Goal: Task Accomplishment & Management: Complete application form

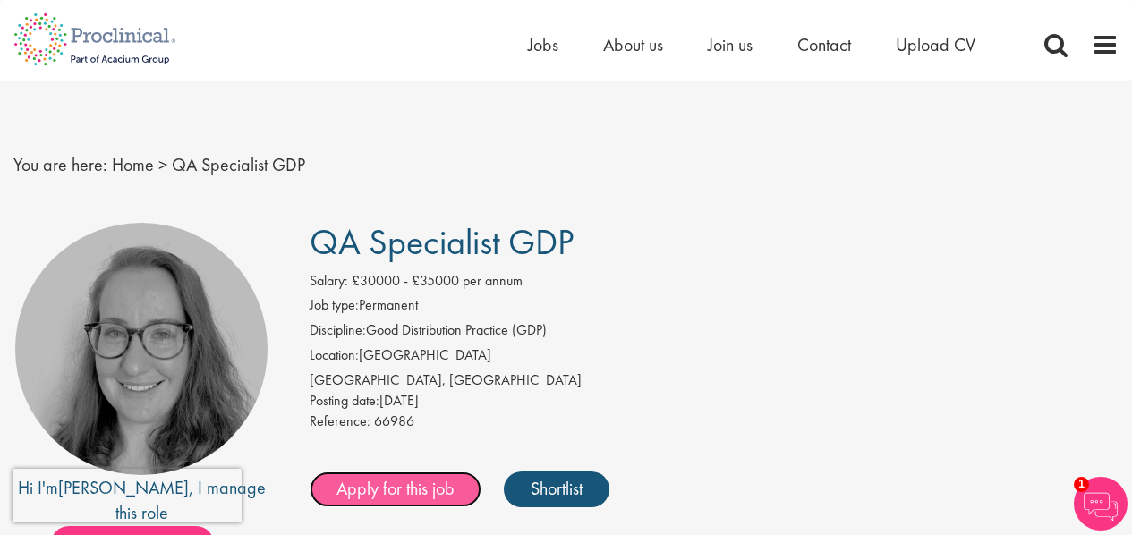
click at [368, 496] on link "Apply for this job" at bounding box center [396, 489] width 172 height 36
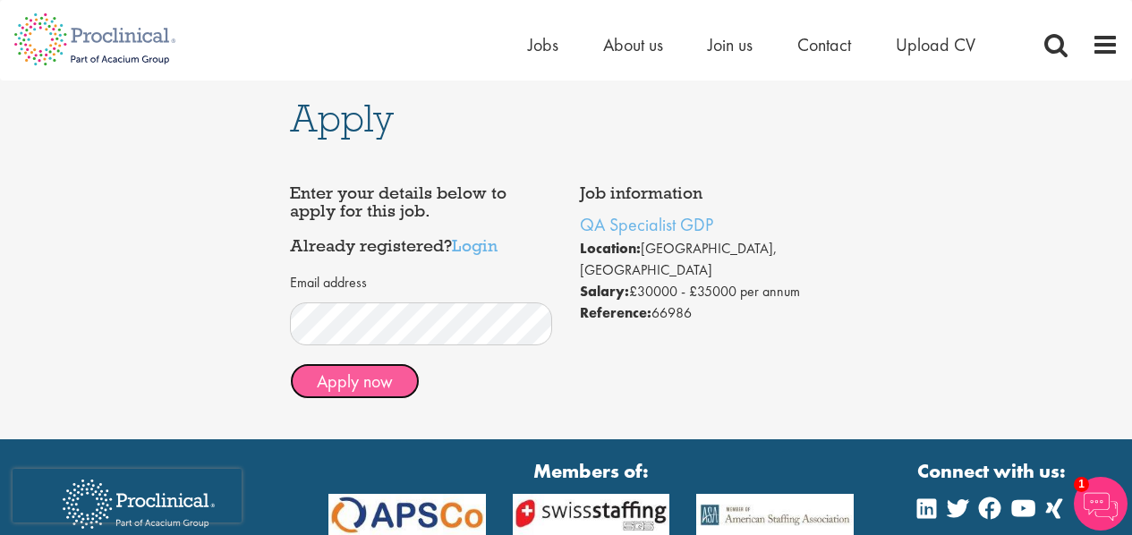
click at [384, 372] on button "Apply now" at bounding box center [355, 381] width 130 height 36
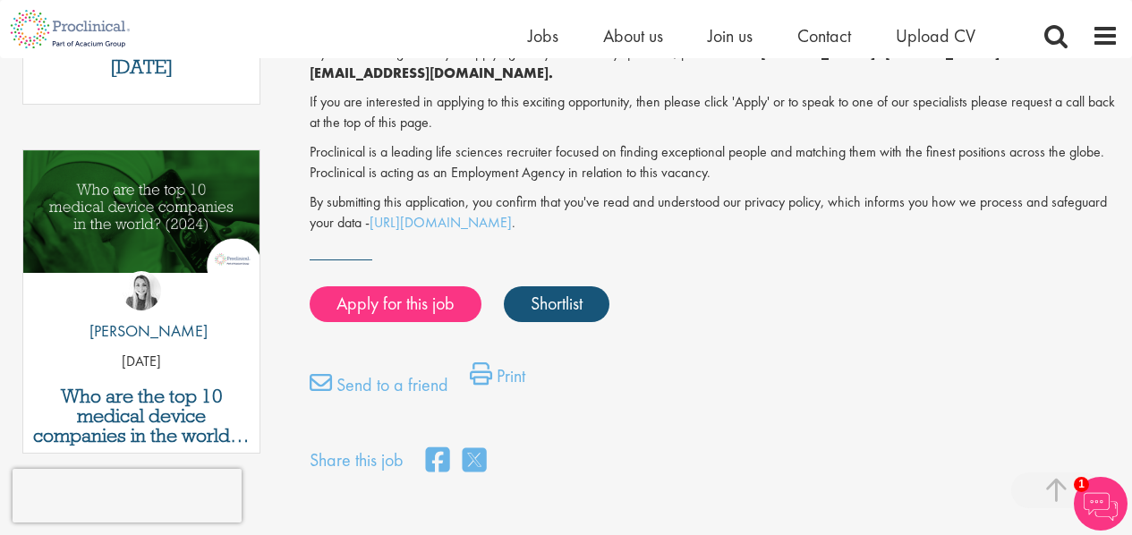
scroll to position [863, 0]
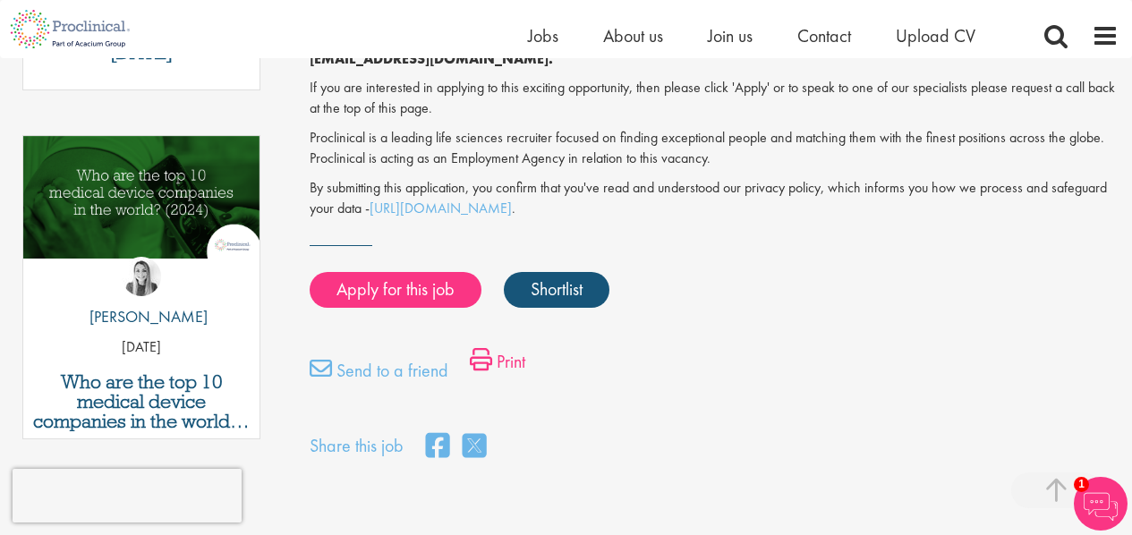
click at [505, 348] on link "Print" at bounding box center [497, 366] width 55 height 36
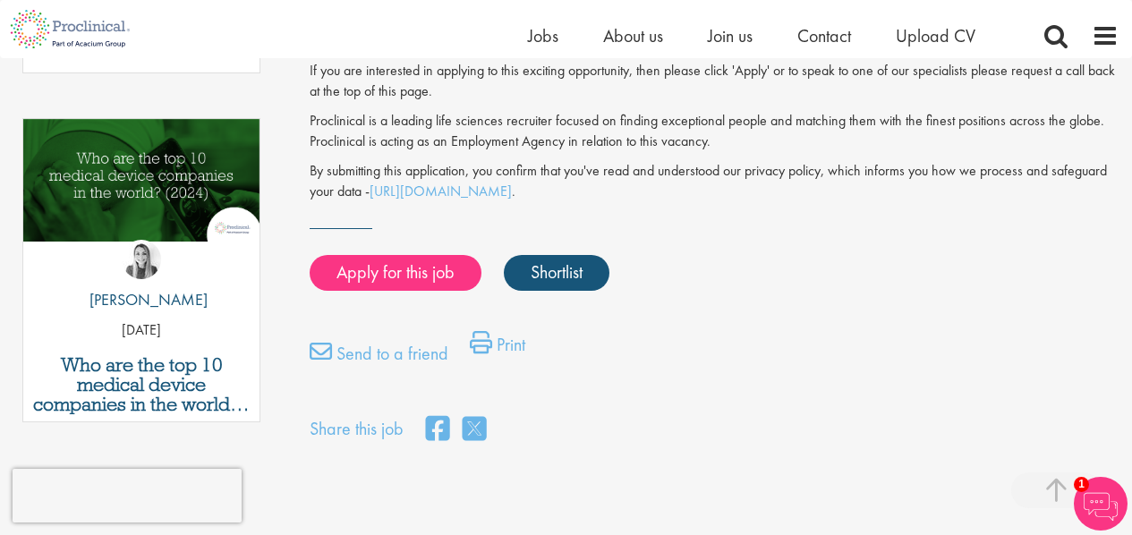
scroll to position [884, 0]
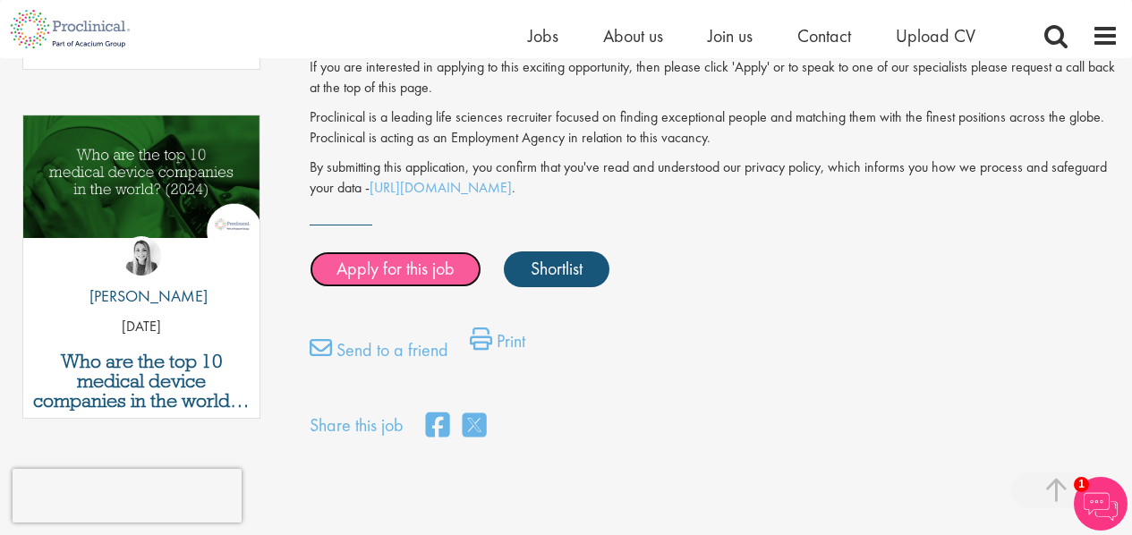
click at [409, 251] on link "Apply for this job" at bounding box center [396, 269] width 172 height 36
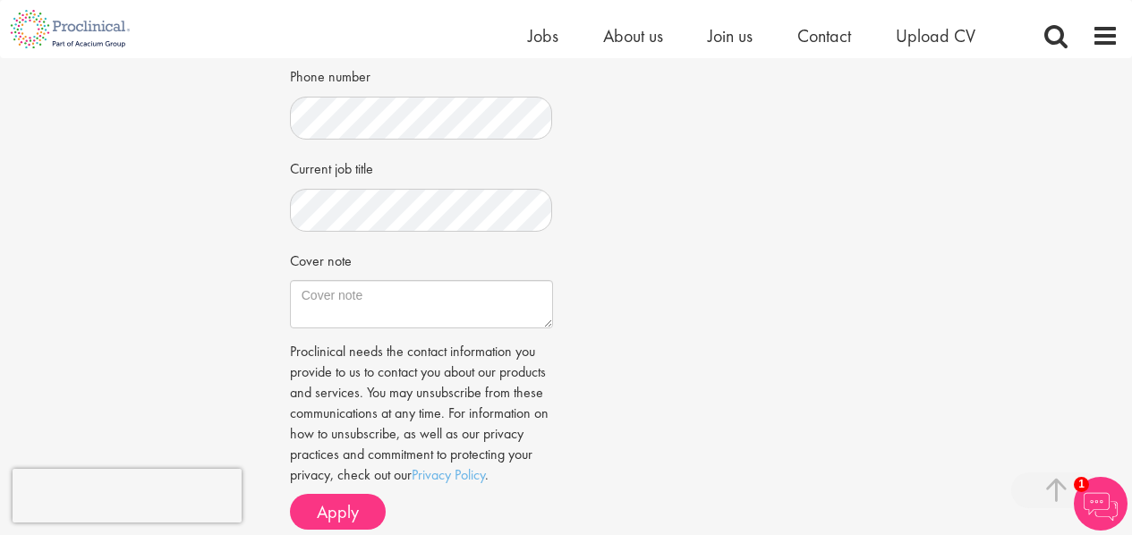
scroll to position [523, 0]
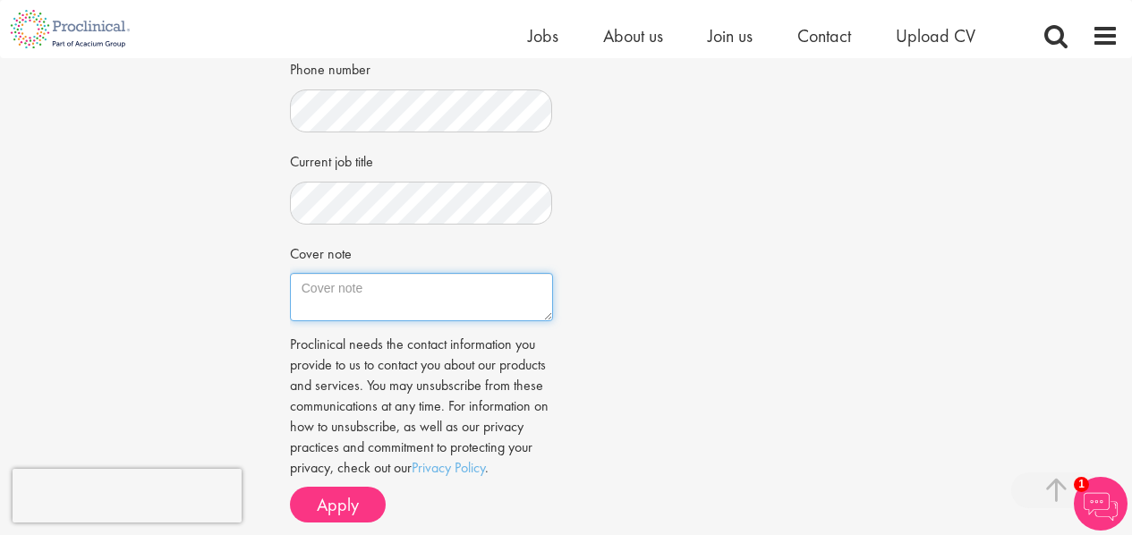
click at [376, 284] on textarea "Cover note" at bounding box center [421, 297] width 263 height 48
paste textarea "Dear Ingrid Aymes I am writing to apply for the position of QA Specialist GDP A…"
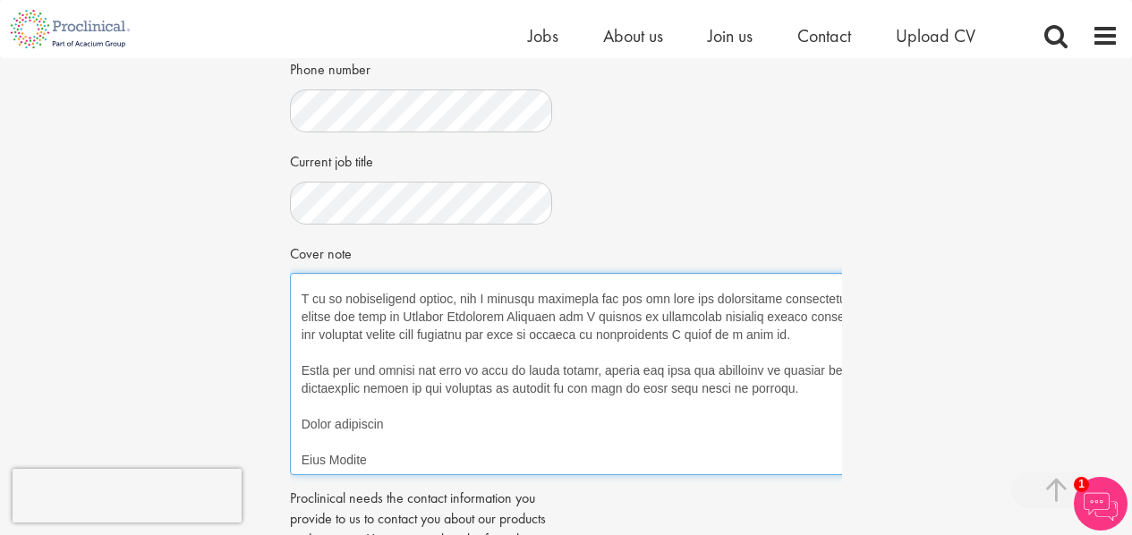
scroll to position [773, 0]
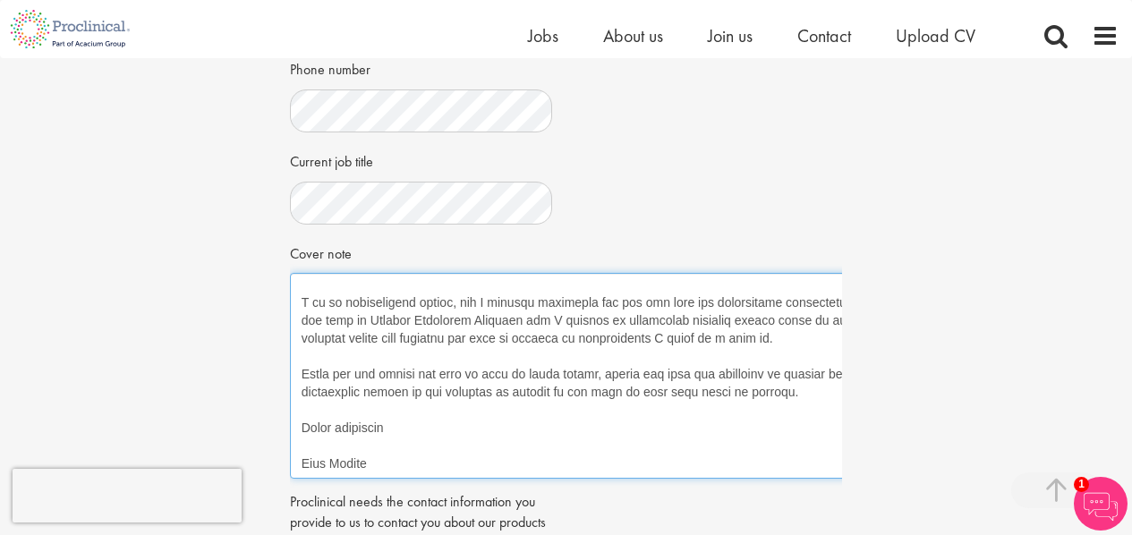
drag, startPoint x: 539, startPoint y: 316, endPoint x: 931, endPoint y: 471, distance: 421.6
click at [932, 473] on div "Apply Job information QA Specialist GDP Location: Bedfordshire, England Salary:…" at bounding box center [566, 127] width 1159 height 1185
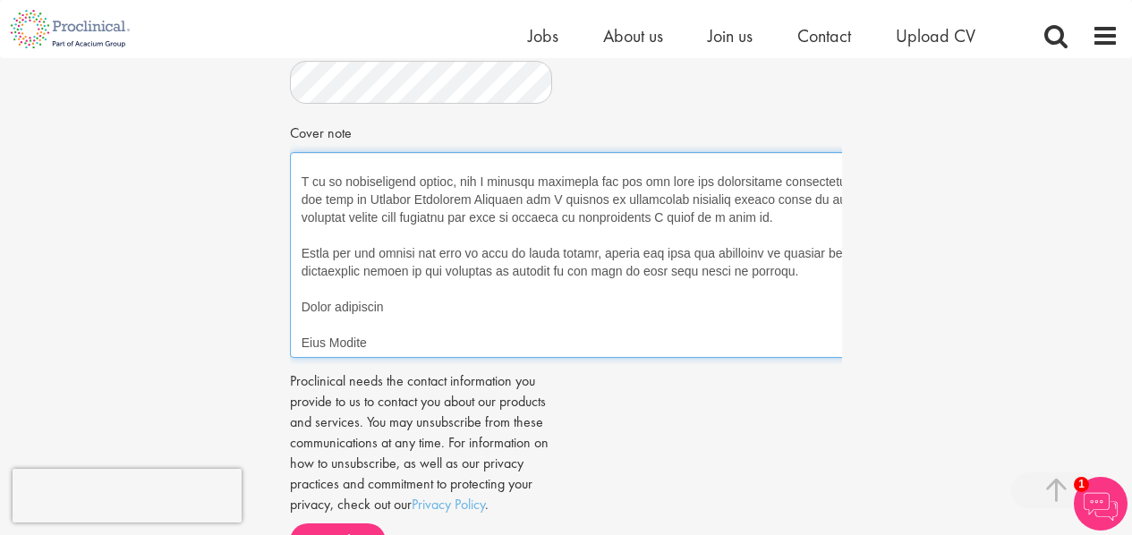
scroll to position [645, 0]
type textarea "Dear Ingrid Aymes I am writing to apply for the position of QA Specialist GDP A…"
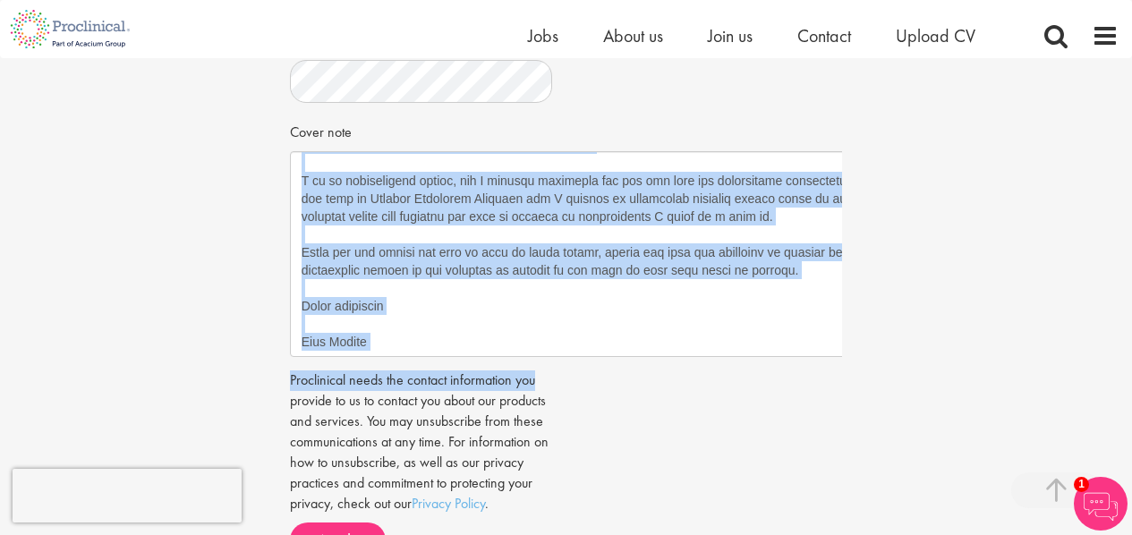
drag, startPoint x: 843, startPoint y: 356, endPoint x: 680, endPoint y: 376, distance: 164.0
click at [680, 376] on div "Apply Job information QA Specialist GDP Location: Bedfordshire, England Salary:…" at bounding box center [566, 5] width 580 height 1185
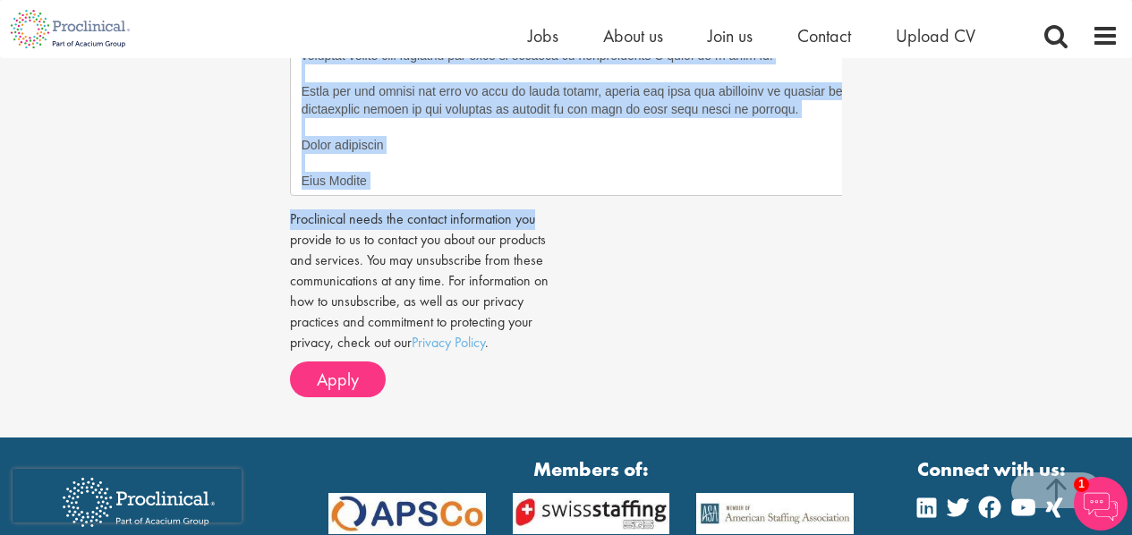
scroll to position [812, 0]
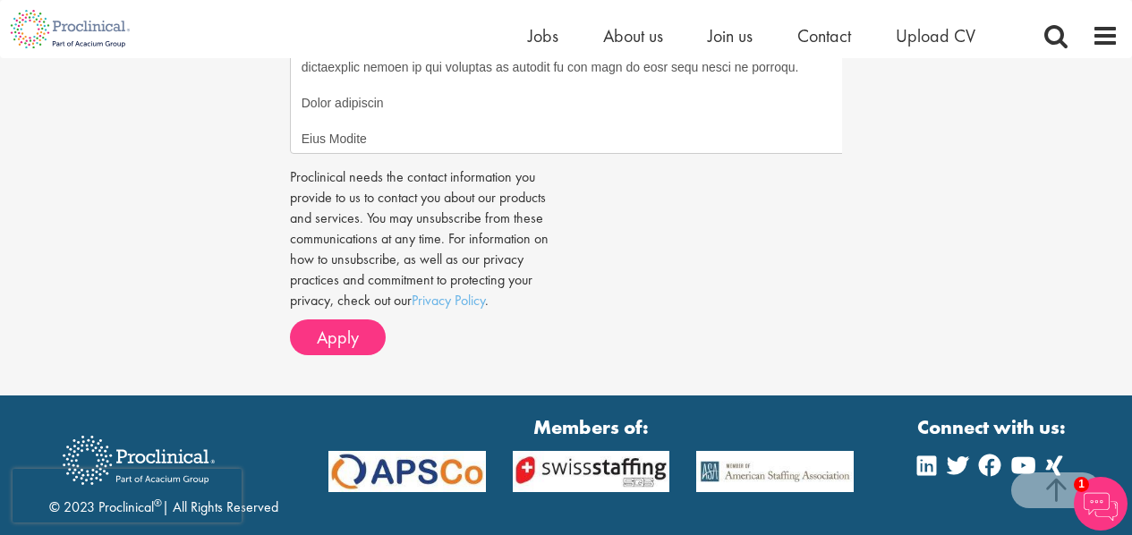
scroll to position [963, 0]
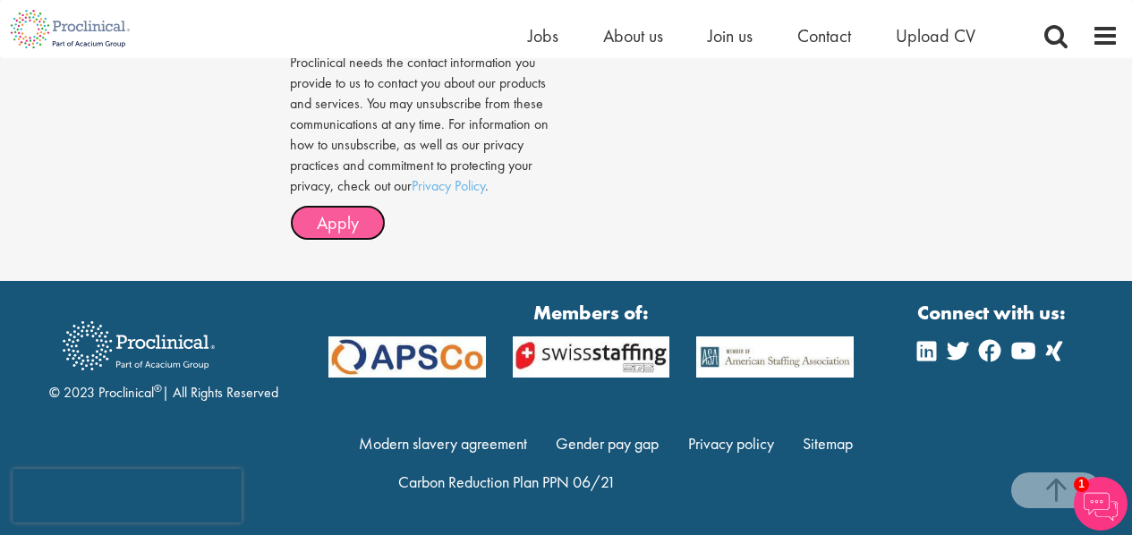
click at [341, 226] on span "Apply" at bounding box center [338, 222] width 42 height 23
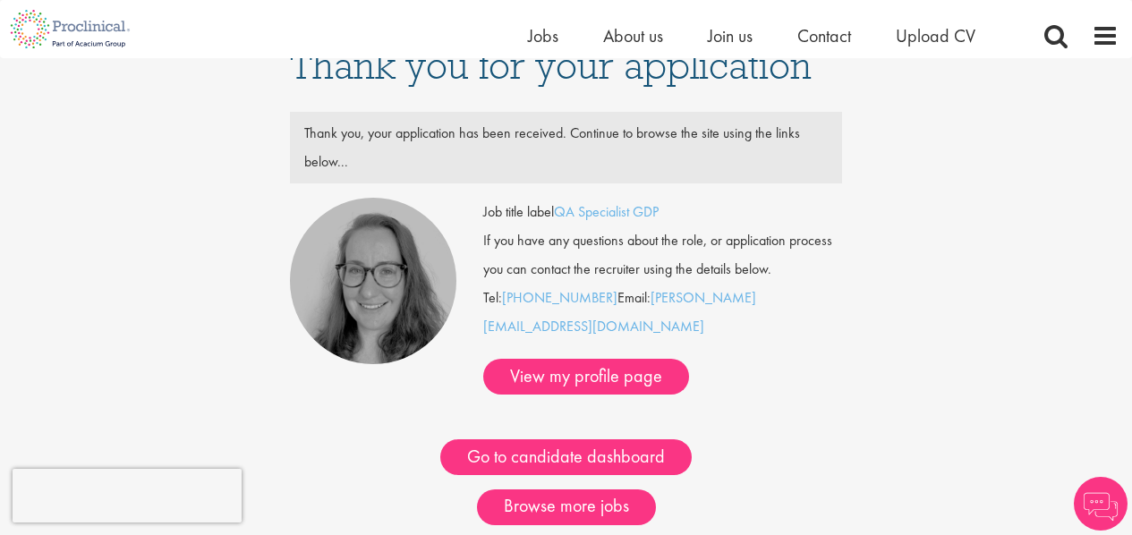
scroll to position [27, 0]
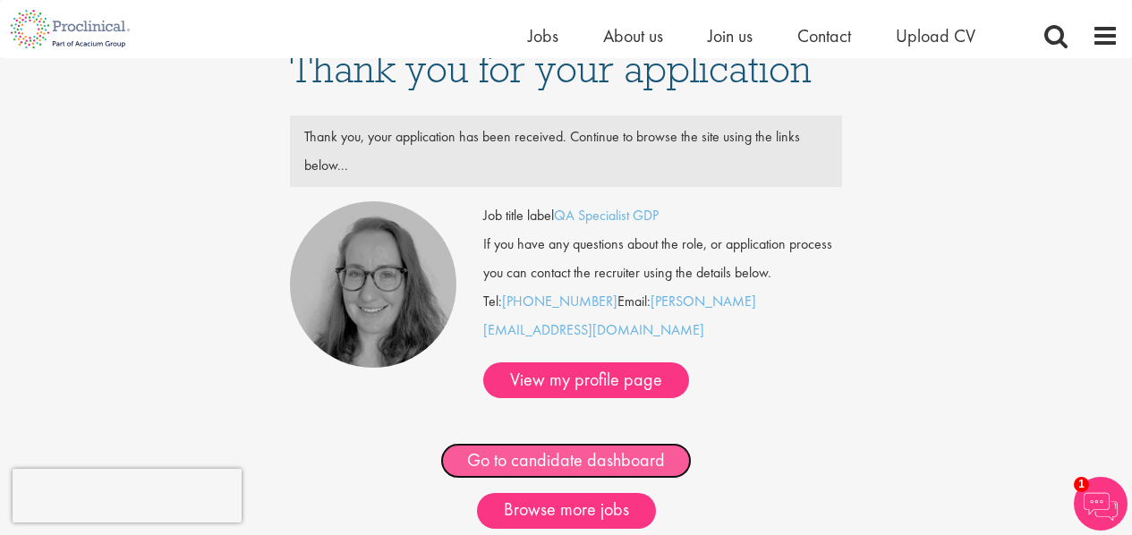
click at [599, 443] on link "Go to candidate dashboard" at bounding box center [565, 461] width 251 height 36
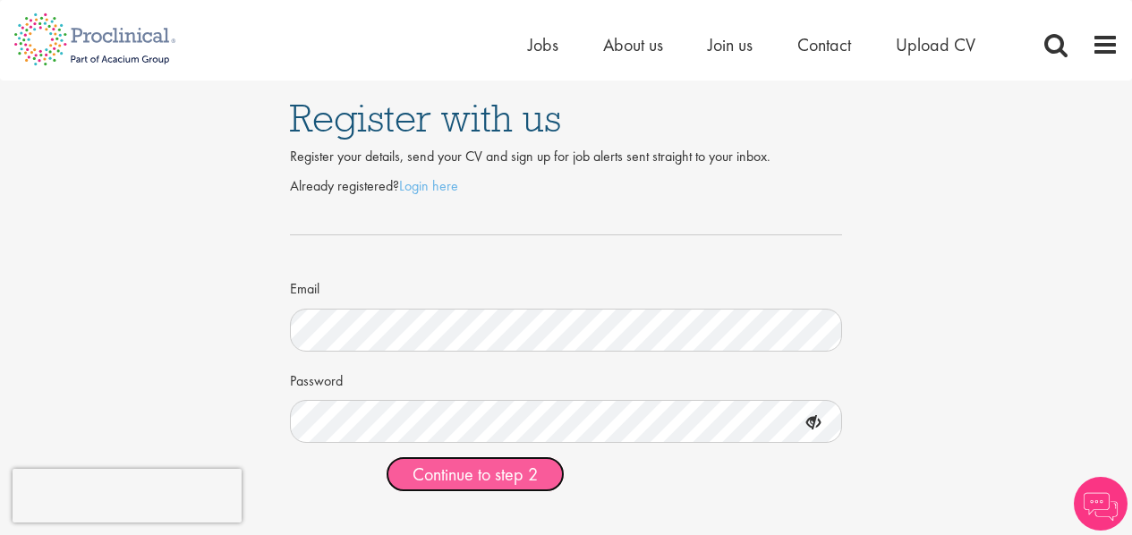
click at [501, 468] on span "Continue to step 2" at bounding box center [474, 474] width 125 height 23
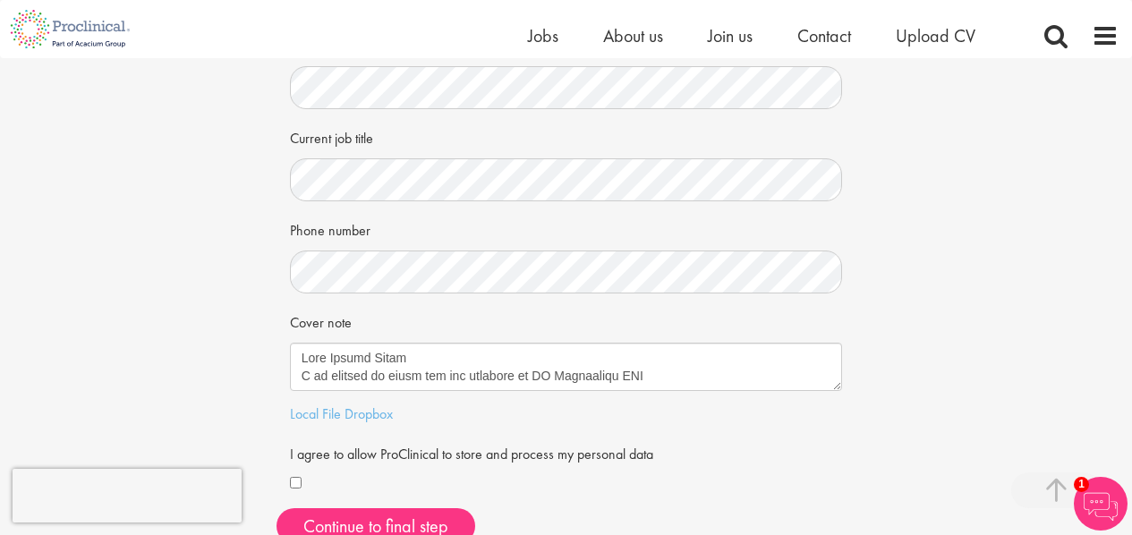
scroll to position [320, 0]
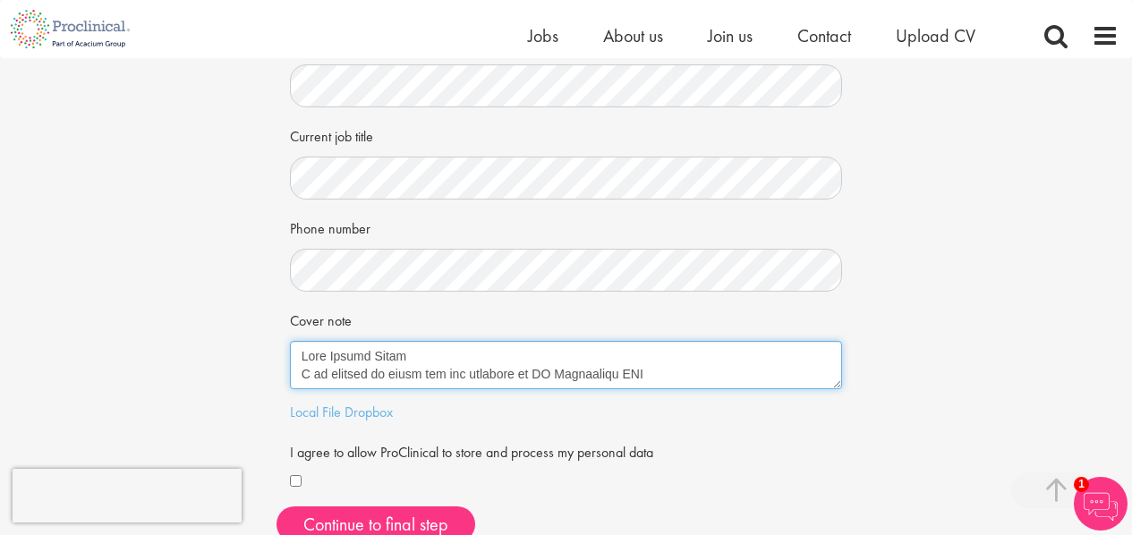
drag, startPoint x: 630, startPoint y: 378, endPoint x: 321, endPoint y: 360, distance: 309.2
click at [321, 360] on textarea "Cover note" at bounding box center [566, 365] width 553 height 48
click at [411, 363] on textarea "Cover note" at bounding box center [566, 365] width 553 height 48
drag, startPoint x: 641, startPoint y: 371, endPoint x: 437, endPoint y: 374, distance: 204.0
click at [435, 374] on textarea "Cover note" at bounding box center [566, 365] width 553 height 48
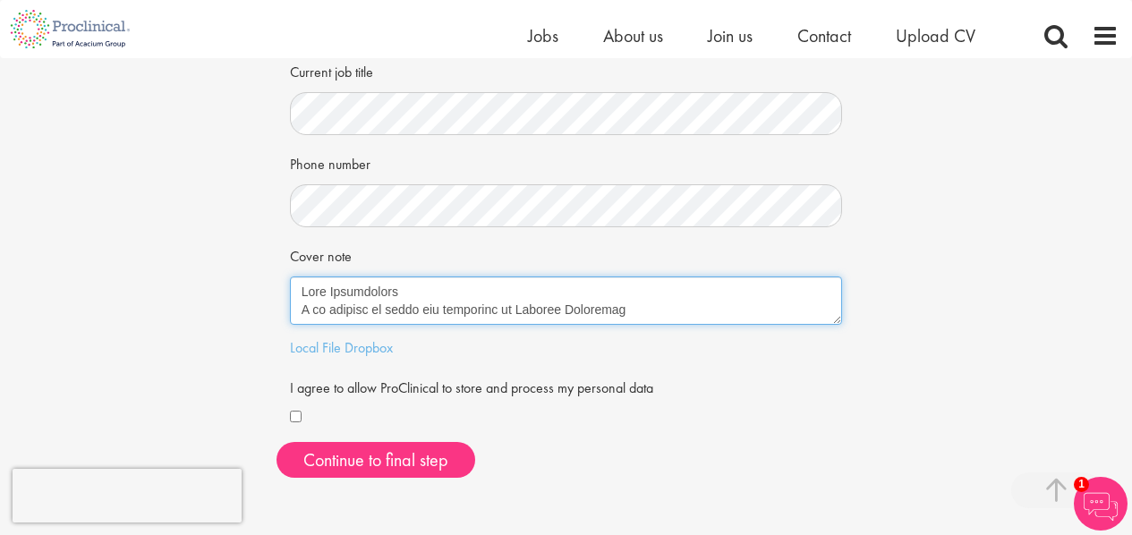
scroll to position [404, 0]
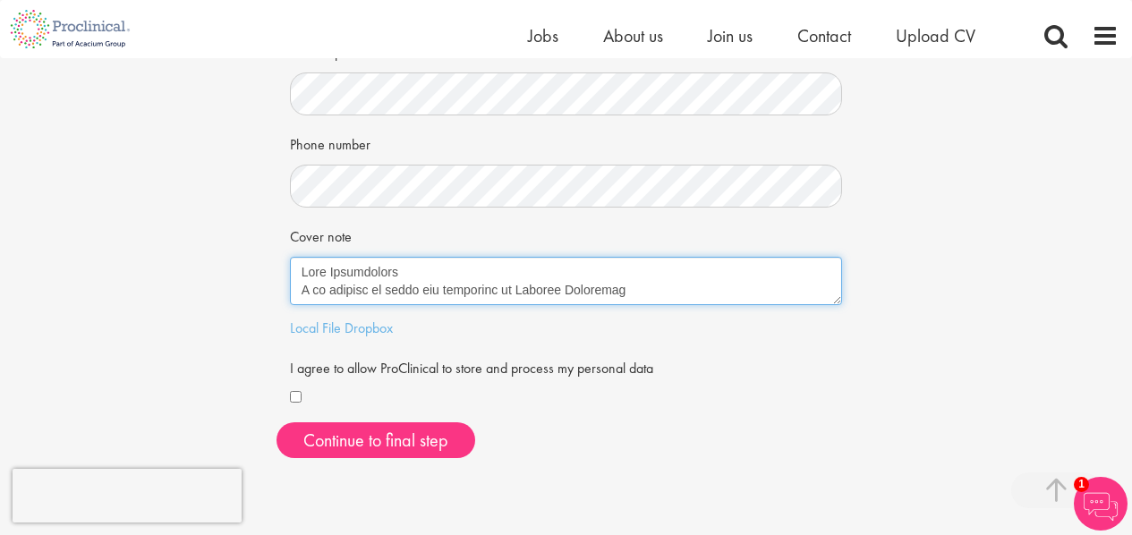
type textarea "Dear Proclinical I am writing to apply for positions in Quality Assurance As th…"
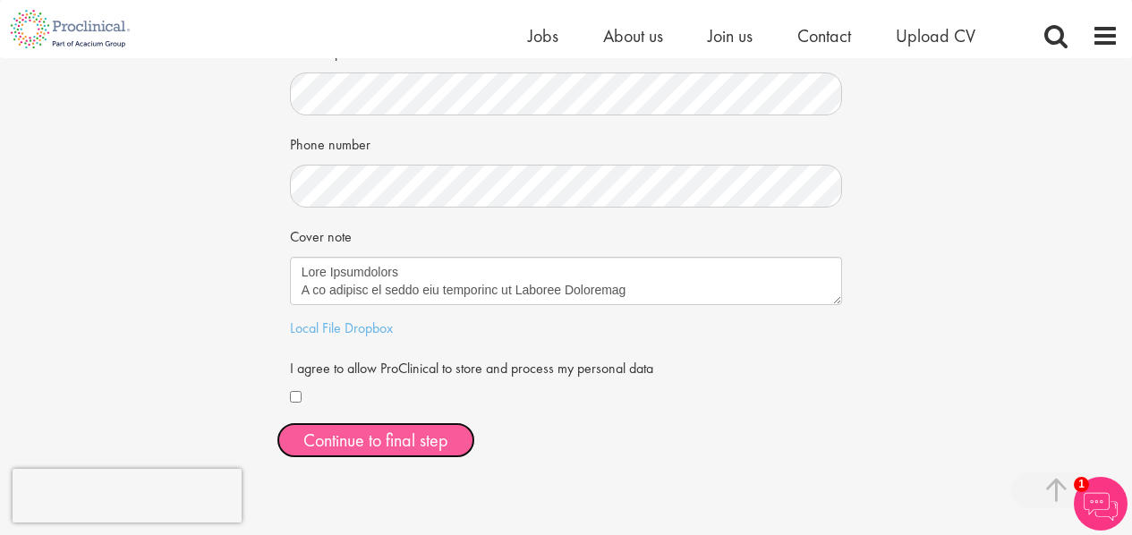
click at [315, 433] on button "Continue to final step" at bounding box center [375, 440] width 199 height 36
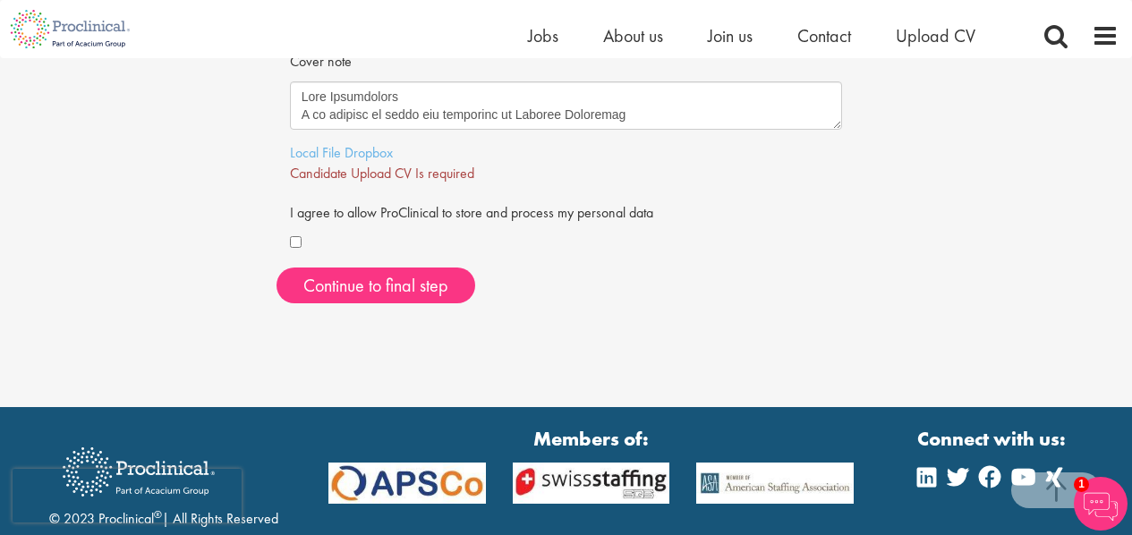
scroll to position [576, 0]
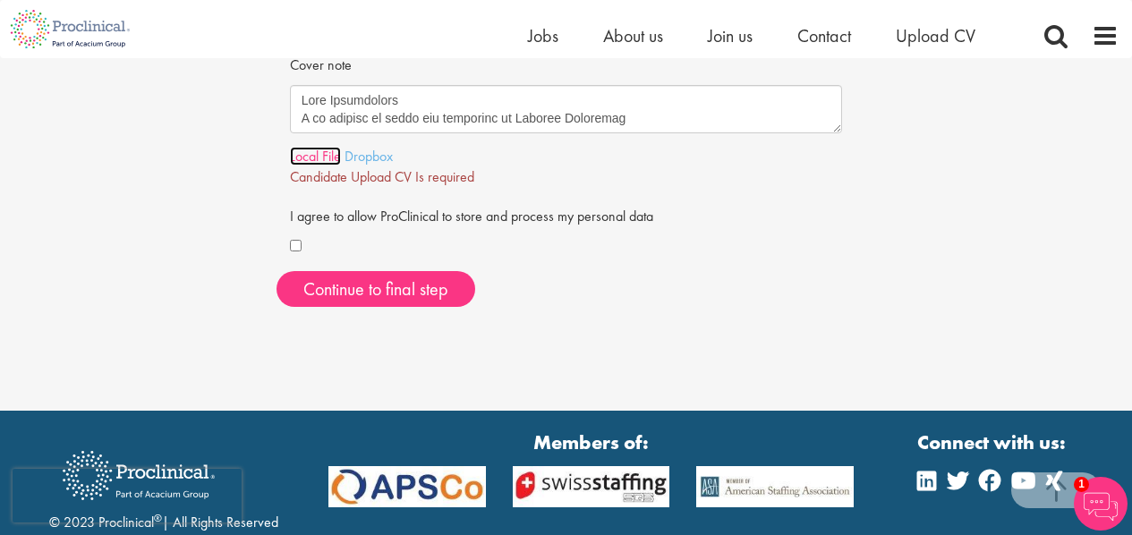
click at [325, 164] on link "Local File" at bounding box center [315, 156] width 51 height 19
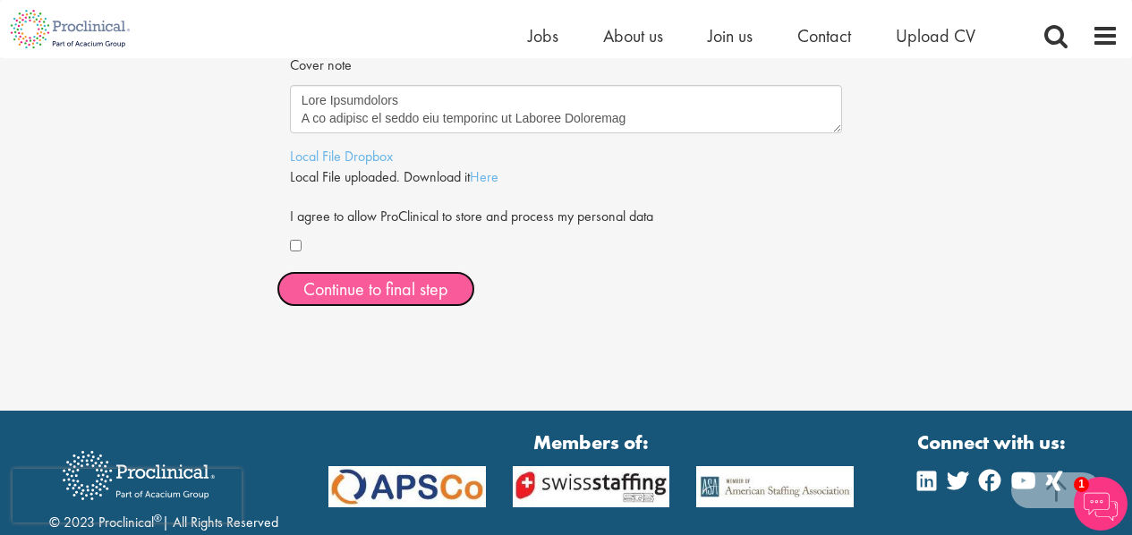
click at [432, 281] on span "Continue to final step" at bounding box center [375, 288] width 145 height 23
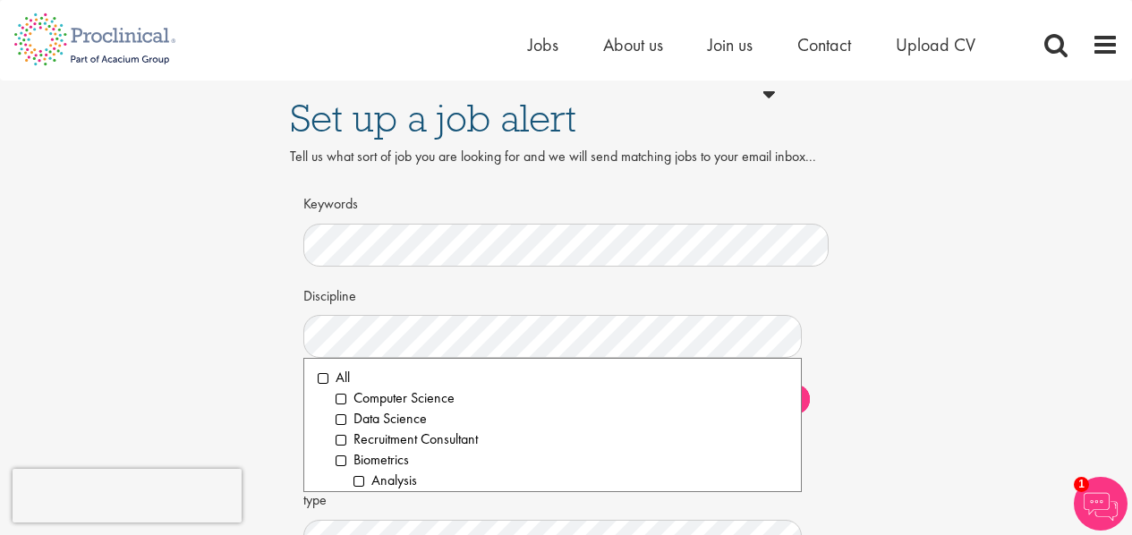
click at [251, 358] on div "Set up a job alert Tell us what sort of job you are looking for and we will sen…" at bounding box center [566, 400] width 1159 height 638
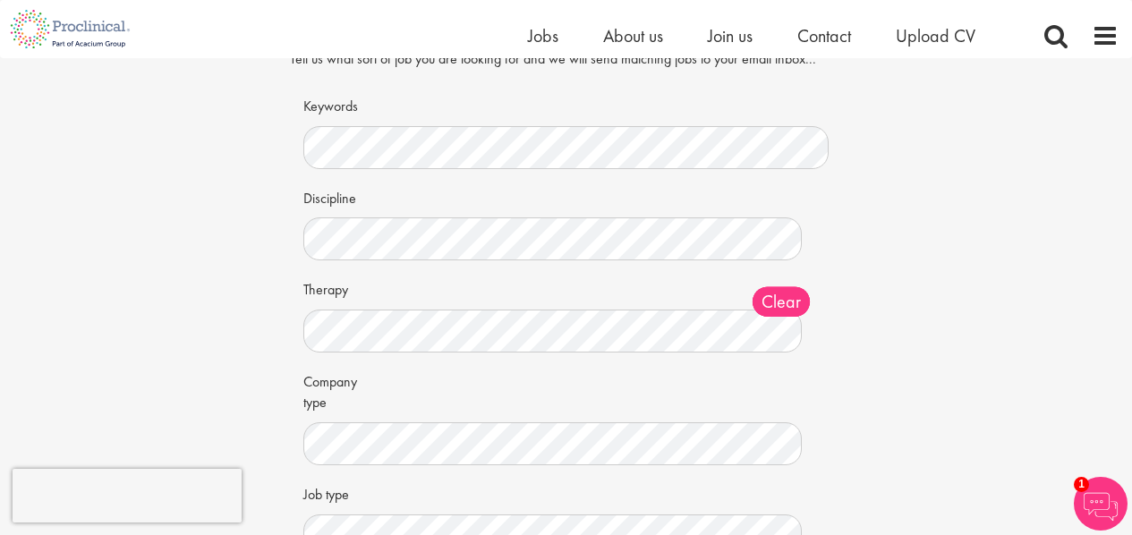
scroll to position [77, 0]
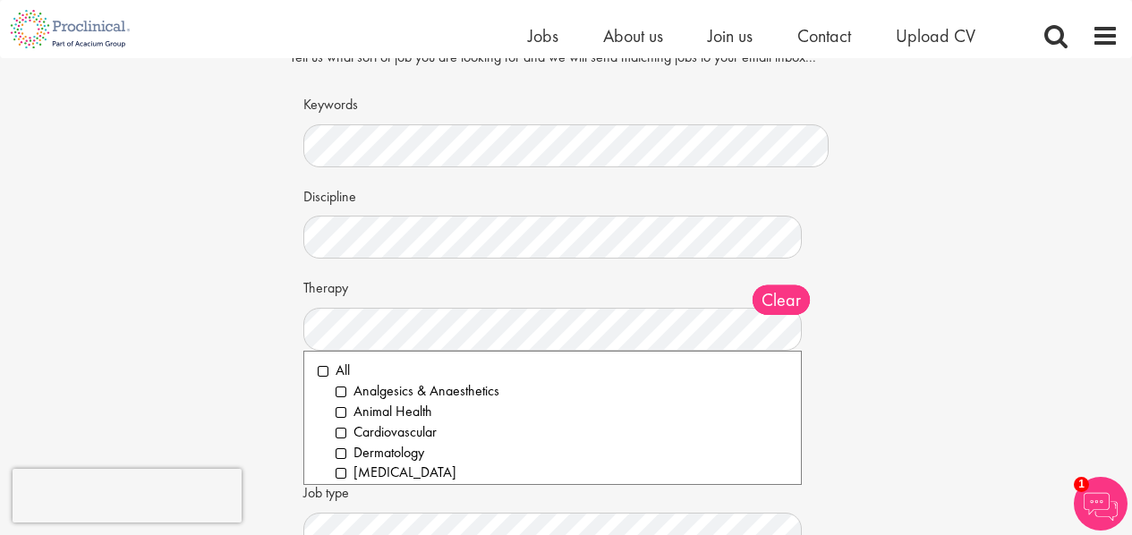
click at [195, 349] on div "Set up a job alert Tell us what sort of job you are looking for and we will sen…" at bounding box center [566, 300] width 1159 height 638
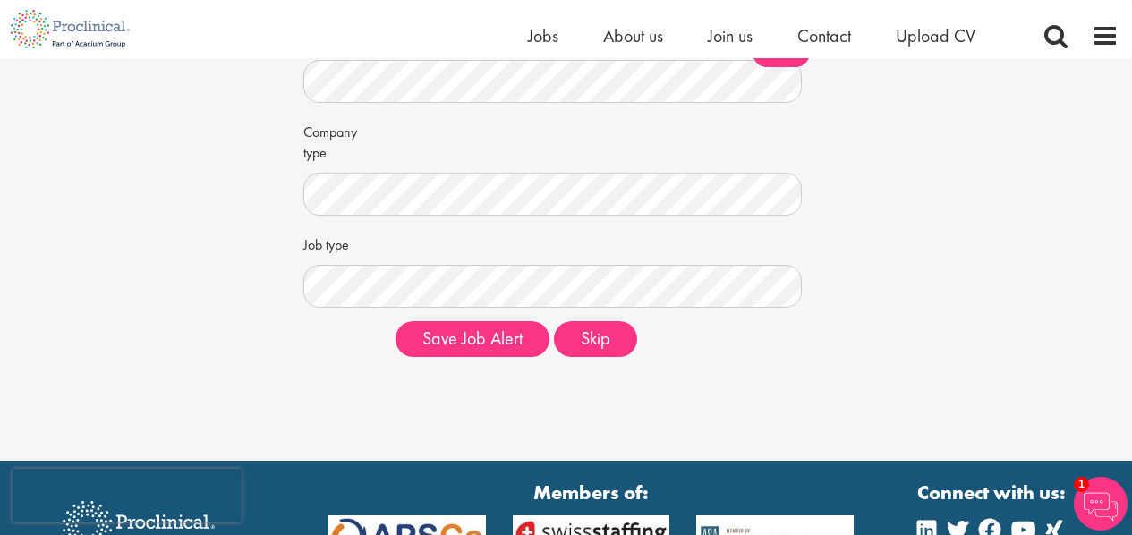
scroll to position [355, 0]
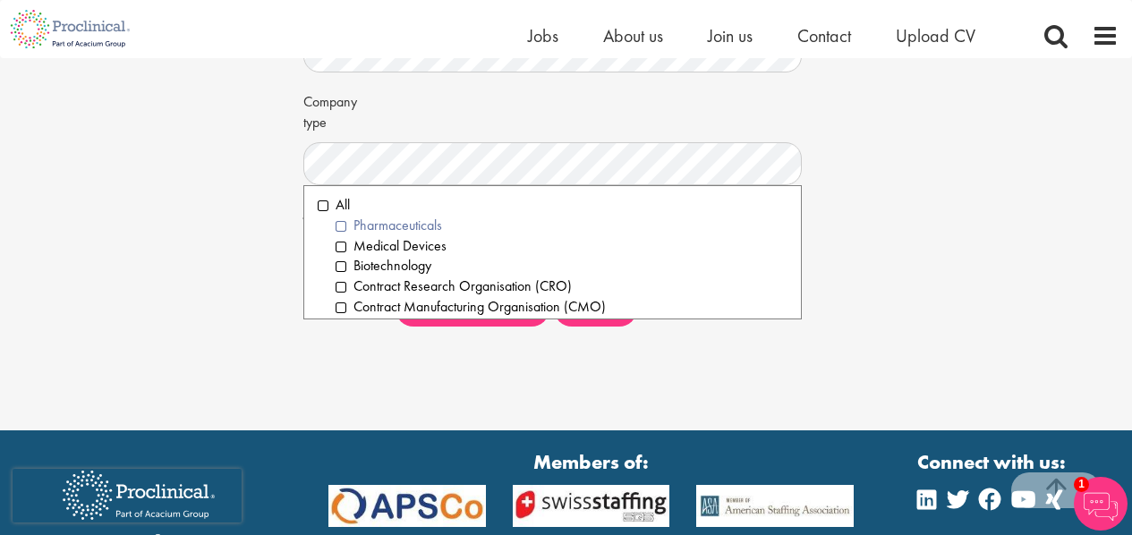
click at [340, 225] on li "Pharmaceuticals" at bounding box center [561, 226] width 453 height 21
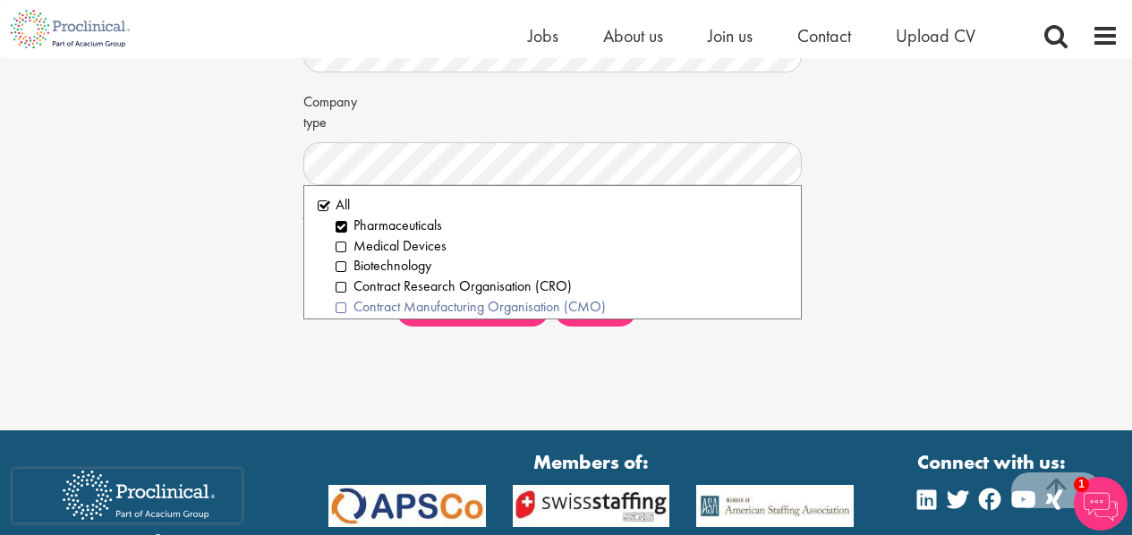
click at [337, 306] on li "Contract Manufacturing Organisation (CMO)" at bounding box center [561, 307] width 453 height 21
click at [339, 272] on li "Biotechnology" at bounding box center [561, 266] width 453 height 21
click at [580, 376] on div "Set up a job alert Tell us what sort of job you are looking for and we will sen…" at bounding box center [566, 38] width 1132 height 786
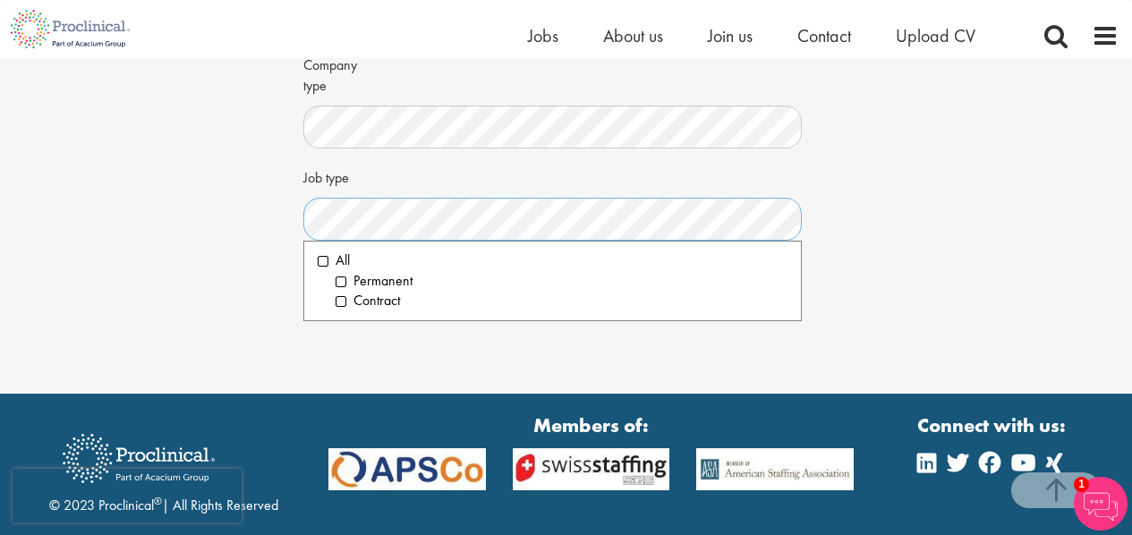
scroll to position [421, 0]
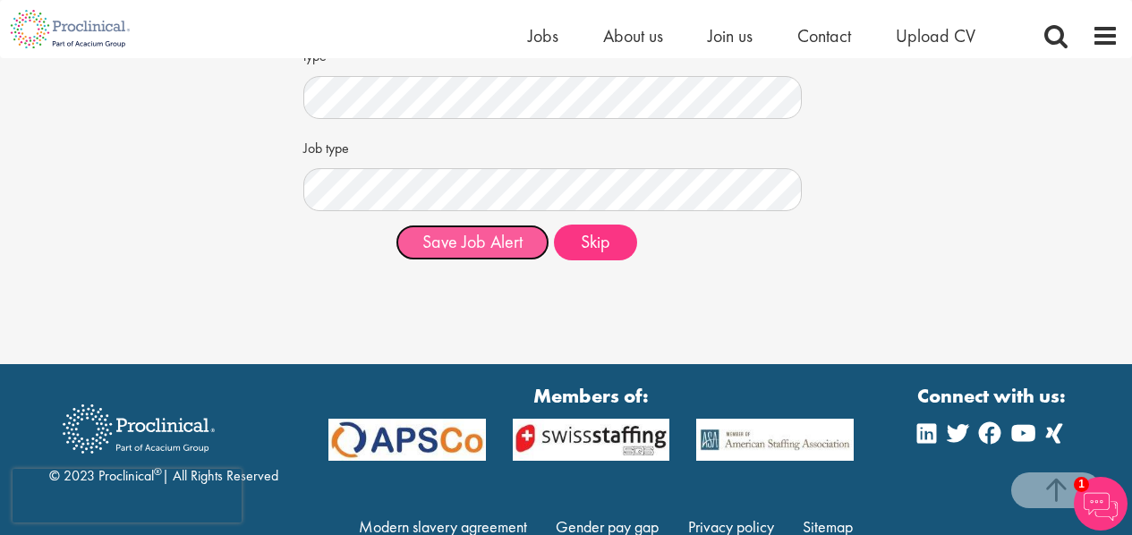
click at [477, 239] on button "Save Job Alert" at bounding box center [472, 243] width 154 height 36
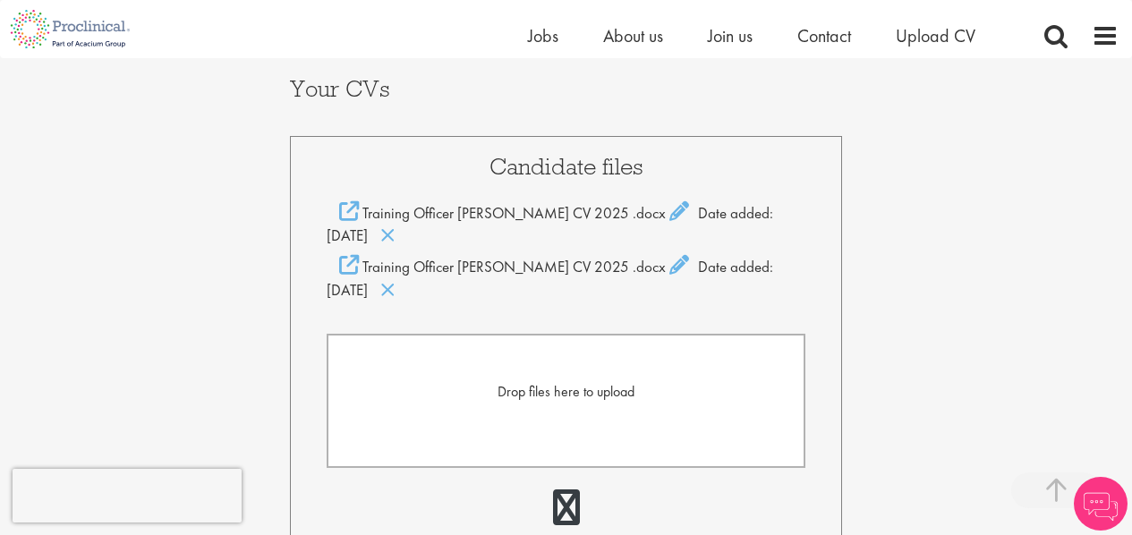
scroll to position [354, 0]
click at [380, 294] on icon at bounding box center [387, 289] width 15 height 20
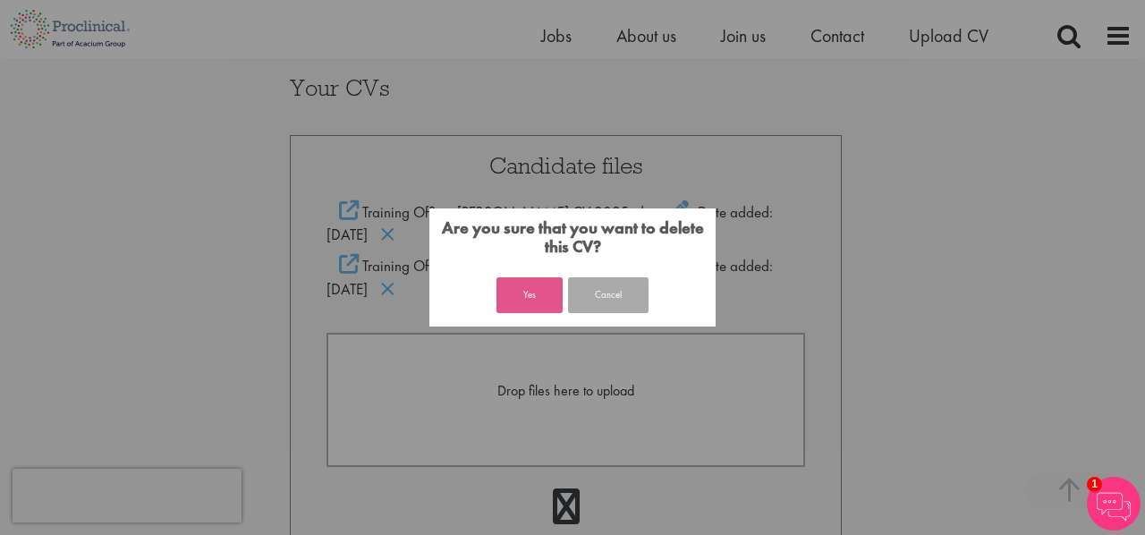
click at [514, 298] on button "Yes" at bounding box center [530, 295] width 66 height 36
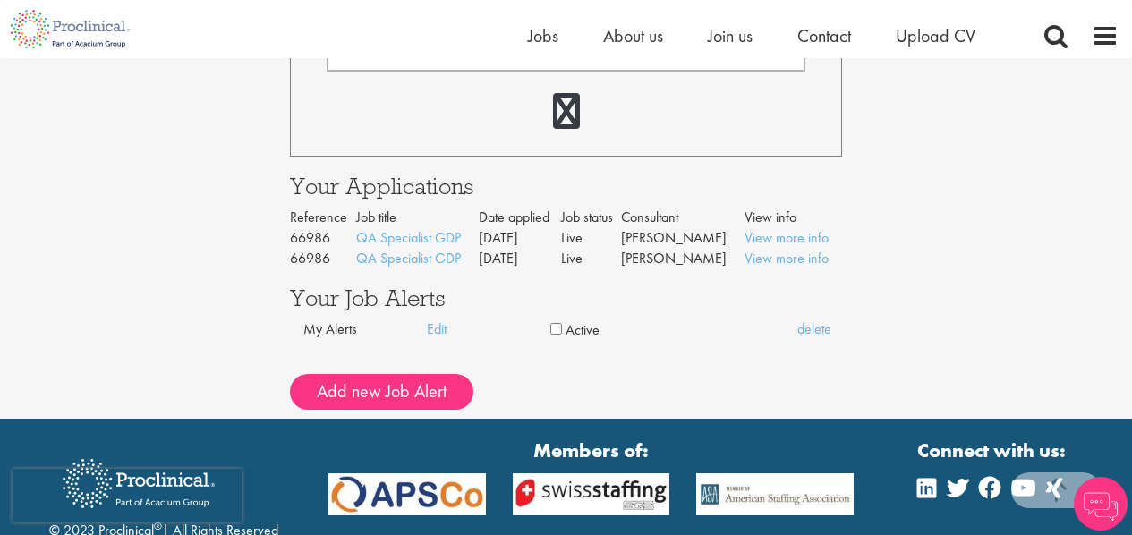
scroll to position [709, 0]
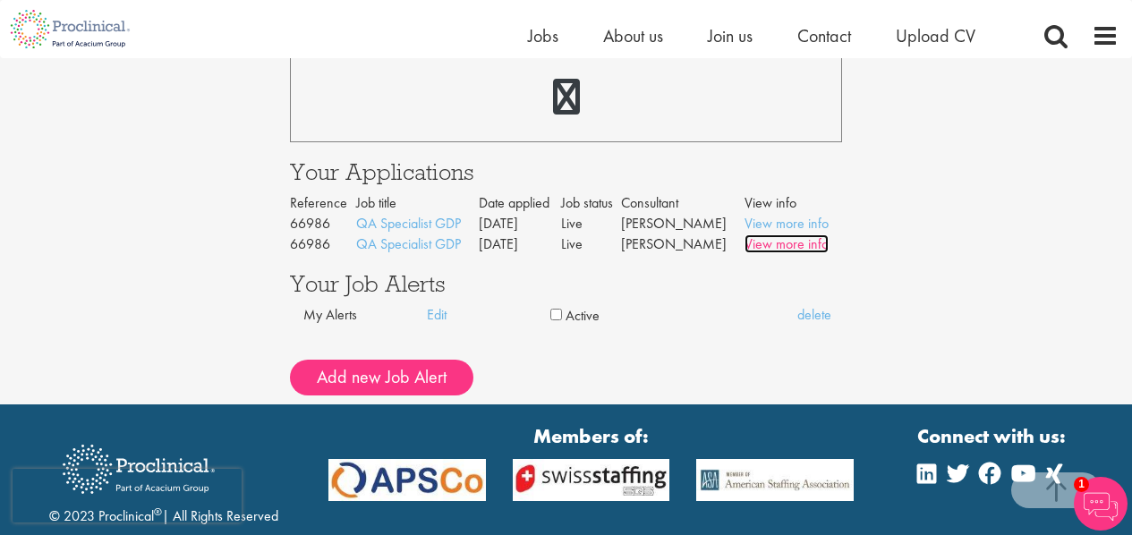
click at [749, 245] on link "View more info" at bounding box center [786, 243] width 84 height 19
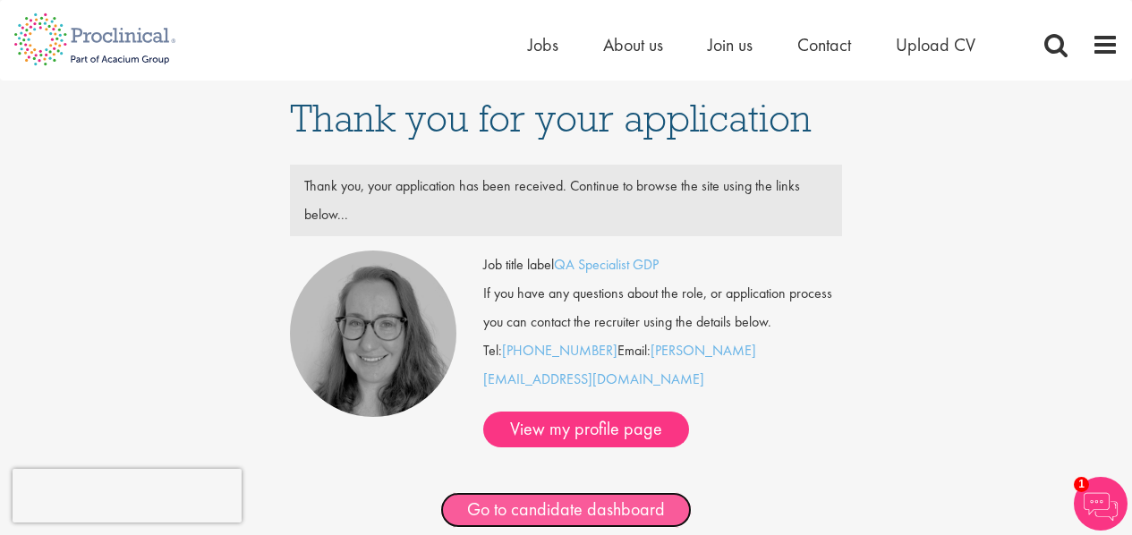
click at [460, 492] on link "Go to candidate dashboard" at bounding box center [565, 510] width 251 height 36
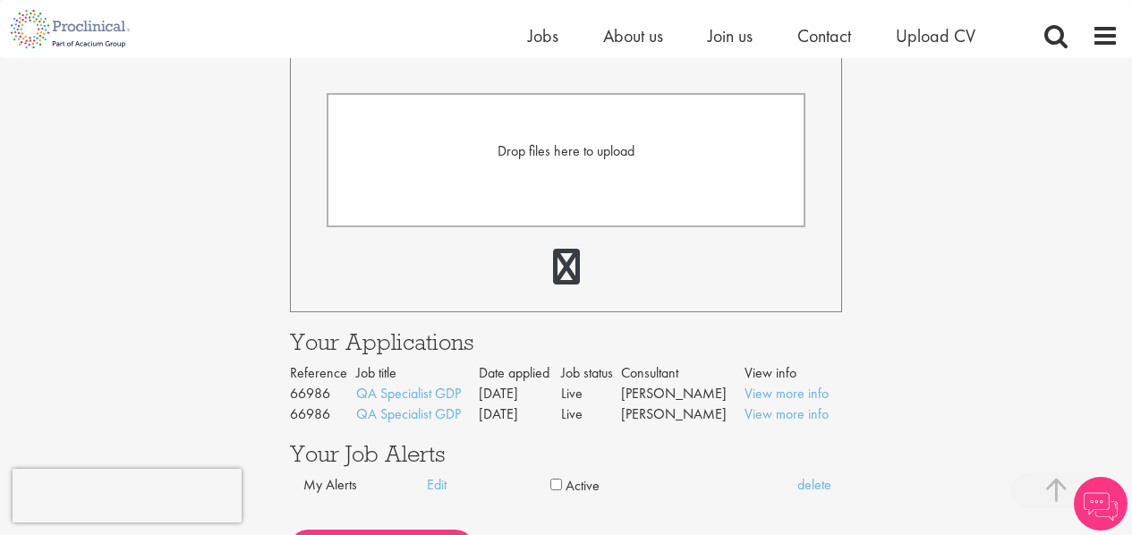
scroll to position [575, 0]
